Goal: Find specific page/section: Find specific page/section

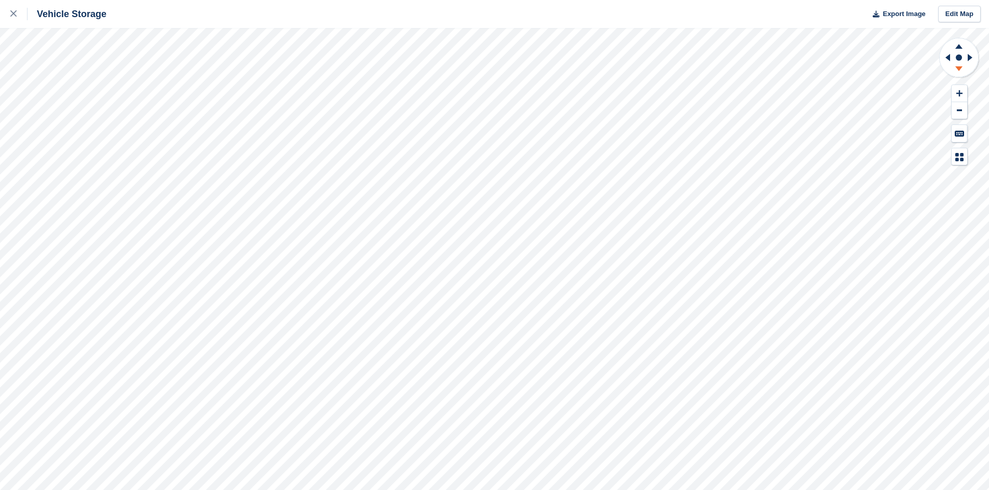
click at [958, 73] on icon at bounding box center [958, 70] width 27 height 13
click at [15, 13] on icon at bounding box center [13, 13] width 6 height 6
click at [959, 73] on icon at bounding box center [958, 70] width 27 height 13
click at [959, 72] on icon at bounding box center [958, 70] width 27 height 13
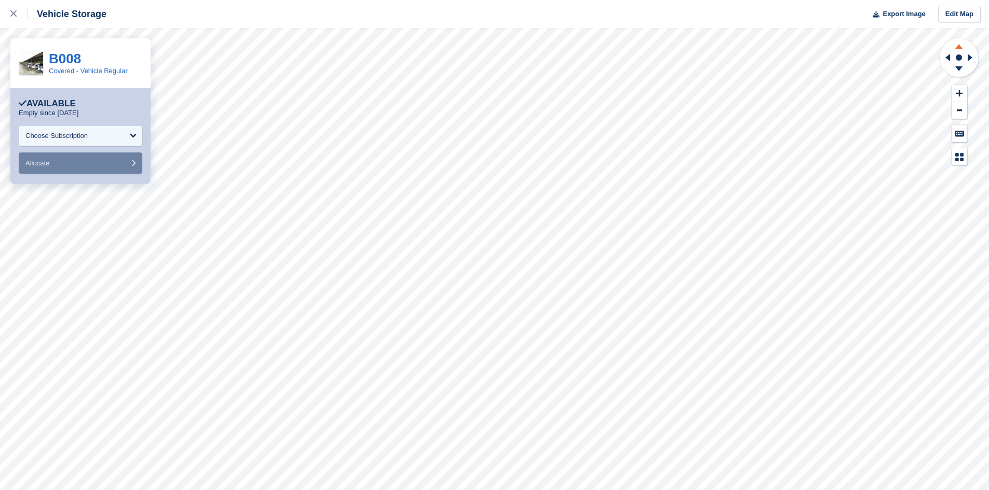
click at [960, 48] on icon at bounding box center [958, 46] width 7 height 5
drag, startPoint x: 959, startPoint y: 65, endPoint x: 956, endPoint y: 72, distance: 7.2
click at [956, 72] on icon at bounding box center [958, 70] width 27 height 13
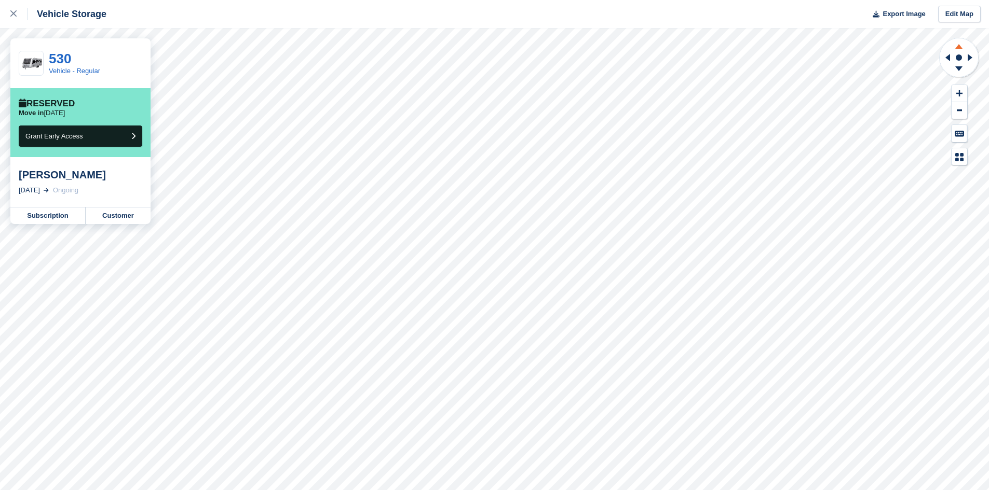
drag, startPoint x: 953, startPoint y: 48, endPoint x: 966, endPoint y: 43, distance: 13.8
click at [954, 47] on icon at bounding box center [958, 44] width 27 height 13
click at [967, 43] on icon at bounding box center [958, 44] width 27 height 13
click at [959, 48] on icon at bounding box center [958, 46] width 7 height 5
click at [956, 48] on icon at bounding box center [958, 46] width 7 height 5
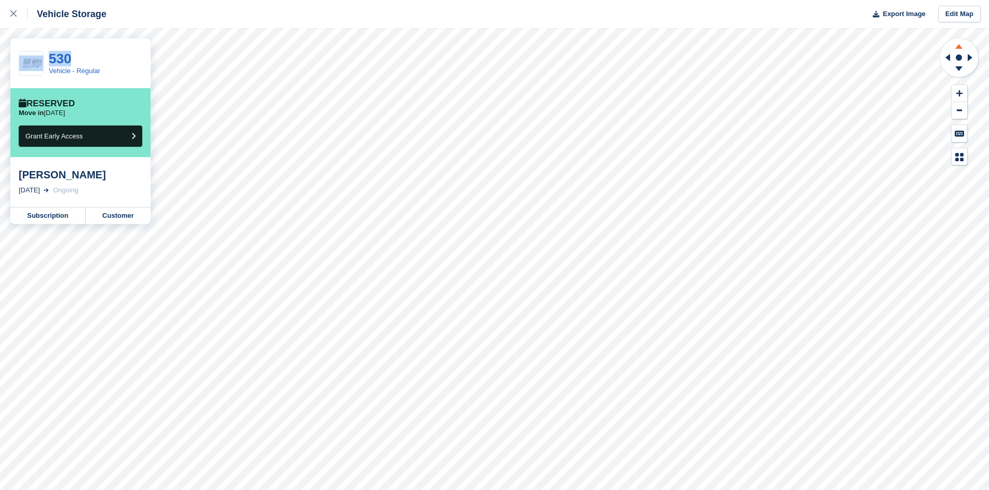
click at [956, 48] on icon at bounding box center [958, 46] width 7 height 5
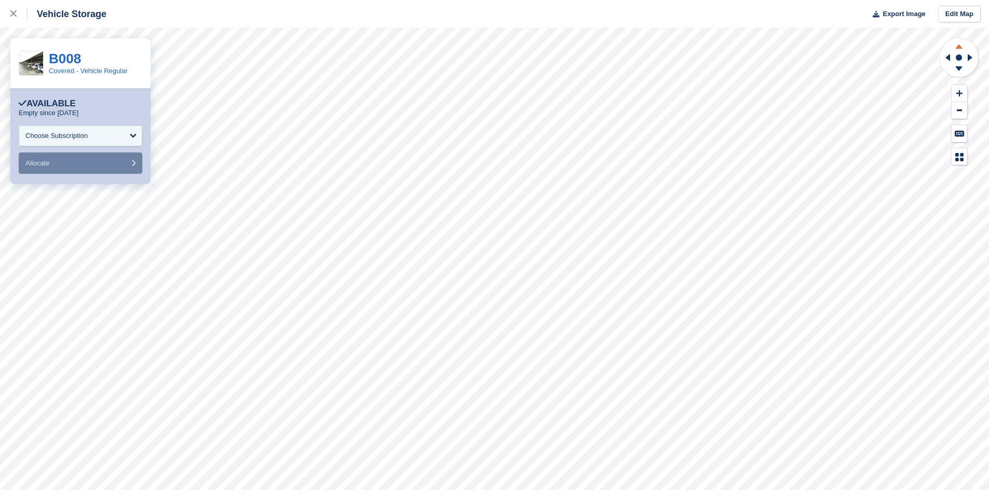
click at [960, 45] on icon at bounding box center [958, 44] width 27 height 13
drag, startPoint x: 959, startPoint y: 69, endPoint x: 946, endPoint y: 97, distance: 31.6
click at [946, 97] on div at bounding box center [958, 101] width 41 height 128
click at [957, 159] on icon at bounding box center [957, 160] width 4 height 4
